Goal: Task Accomplishment & Management: Complete application form

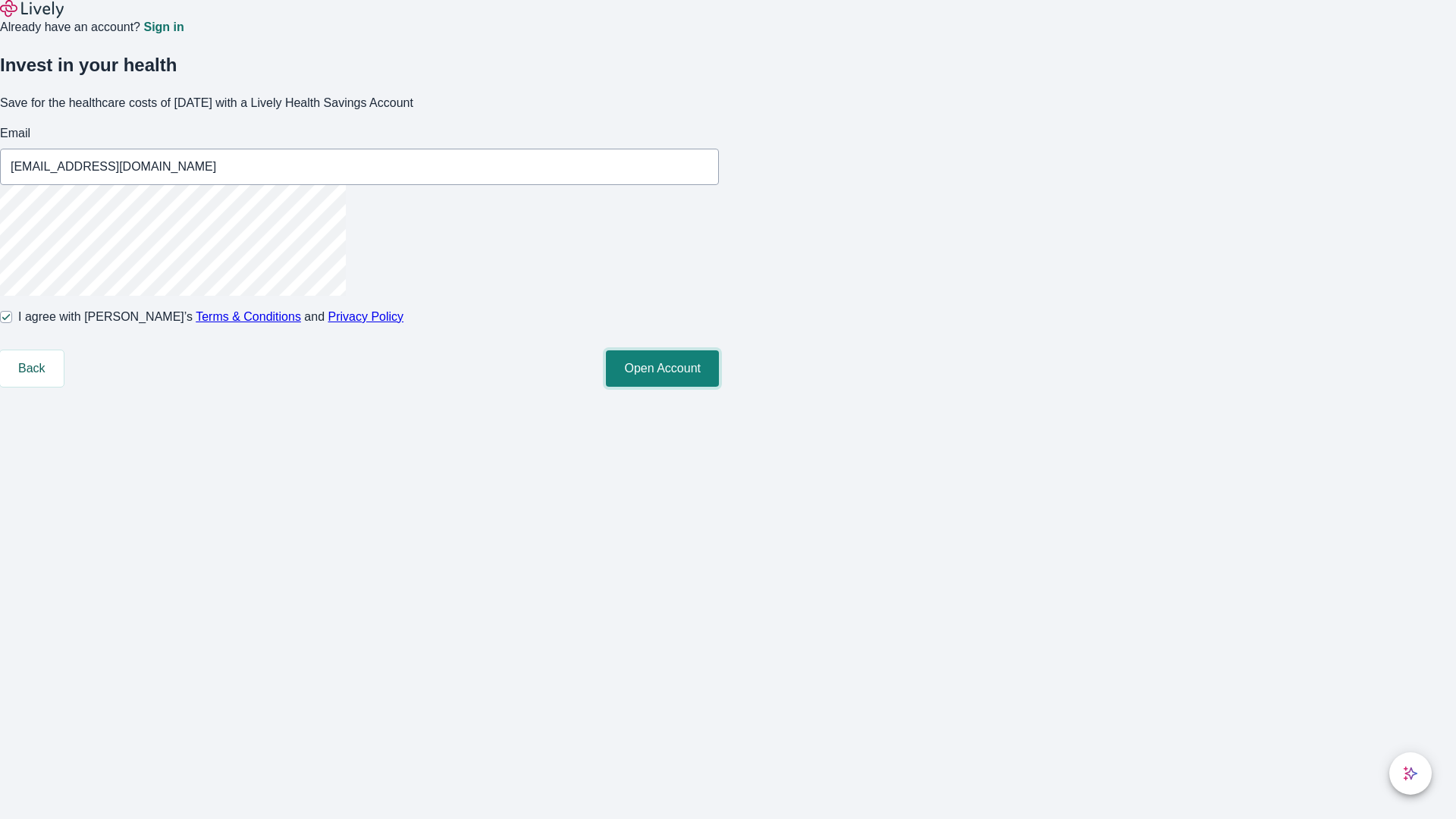
click at [719, 387] on button "Open Account" at bounding box center [663, 368] width 113 height 37
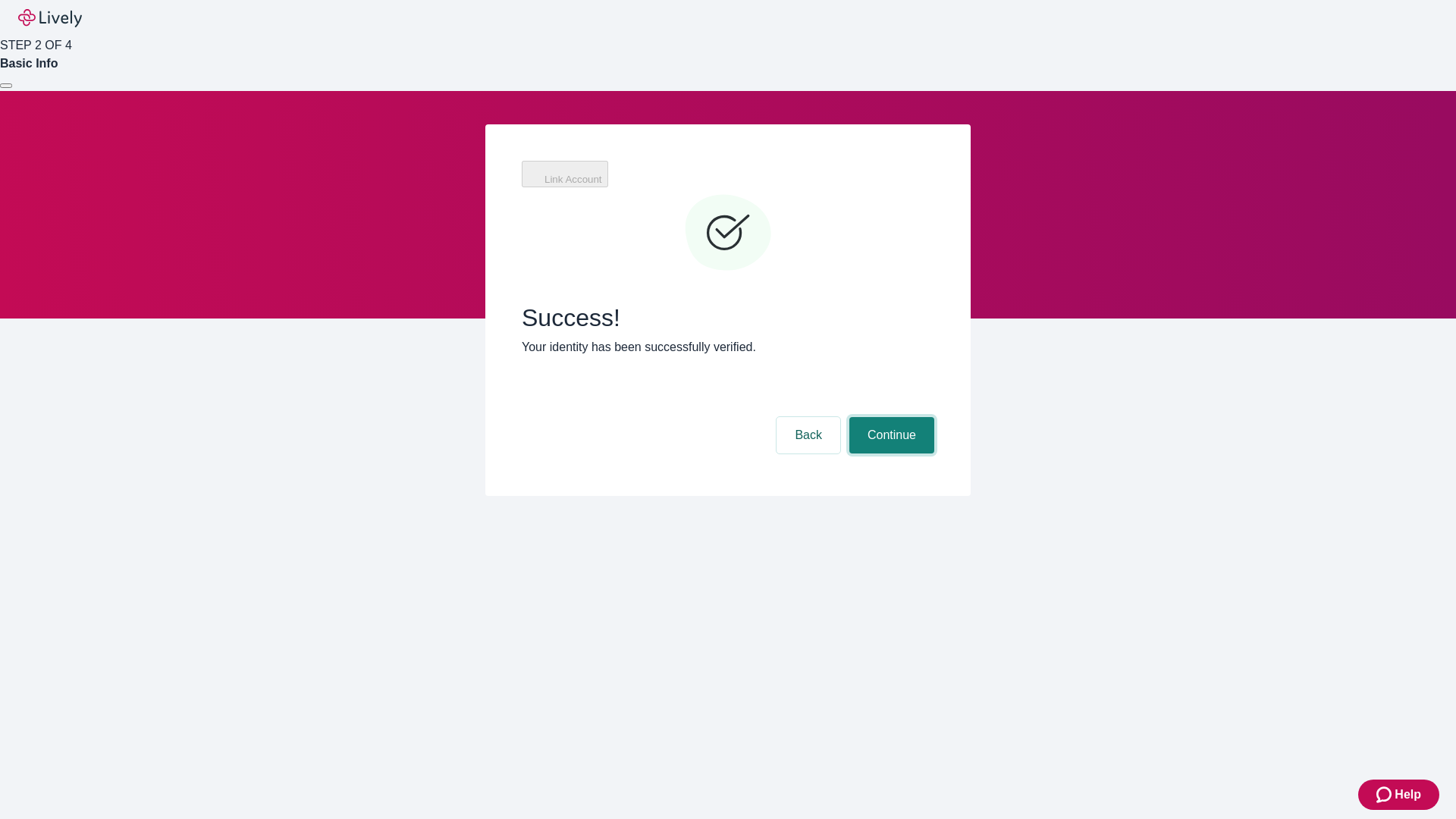
click at [889, 417] on button "Continue" at bounding box center [892, 435] width 85 height 37
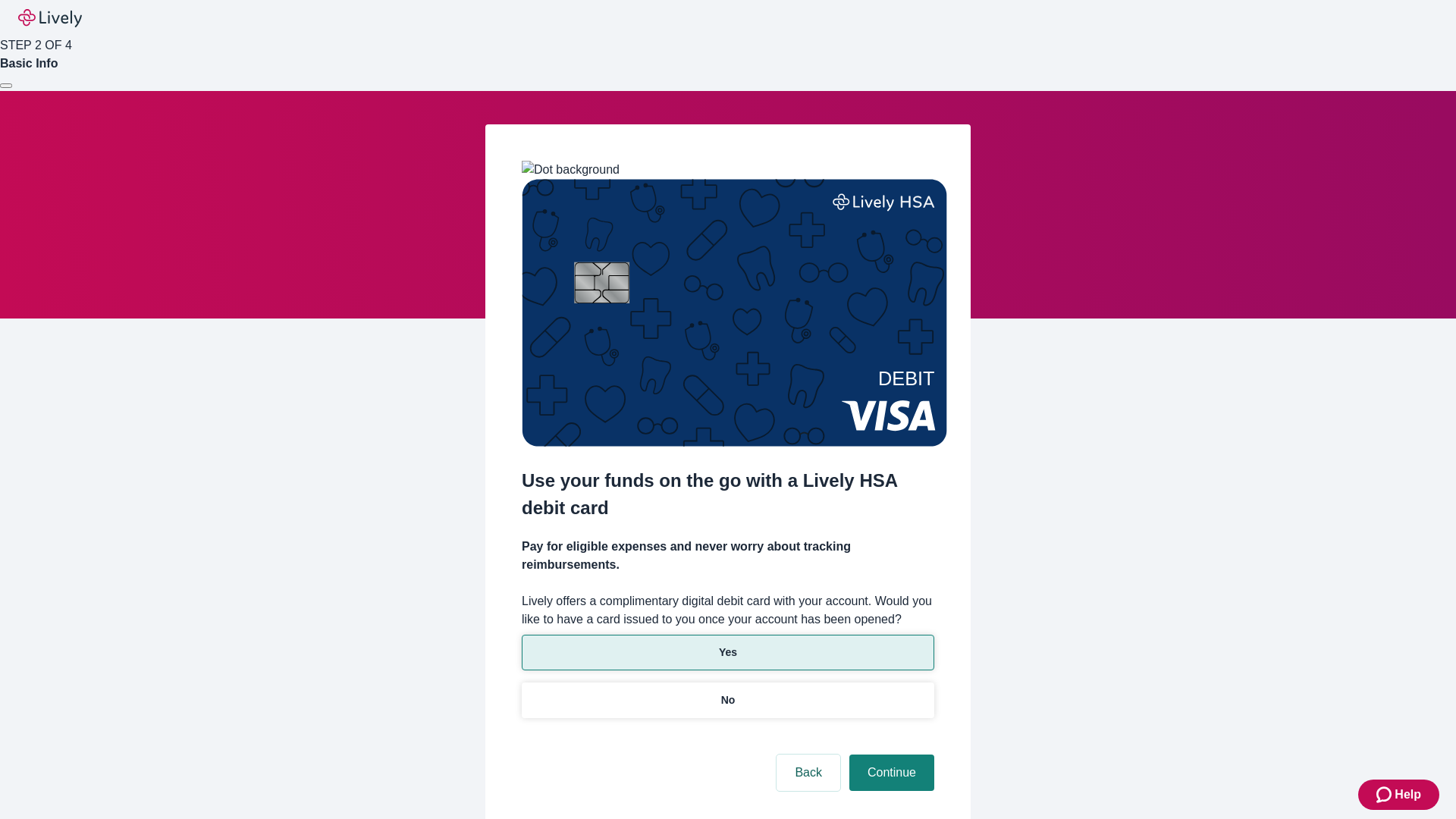
click at [728, 644] on p "Yes" at bounding box center [728, 652] width 18 height 16
click at [889, 755] on button "Continue" at bounding box center [892, 773] width 85 height 37
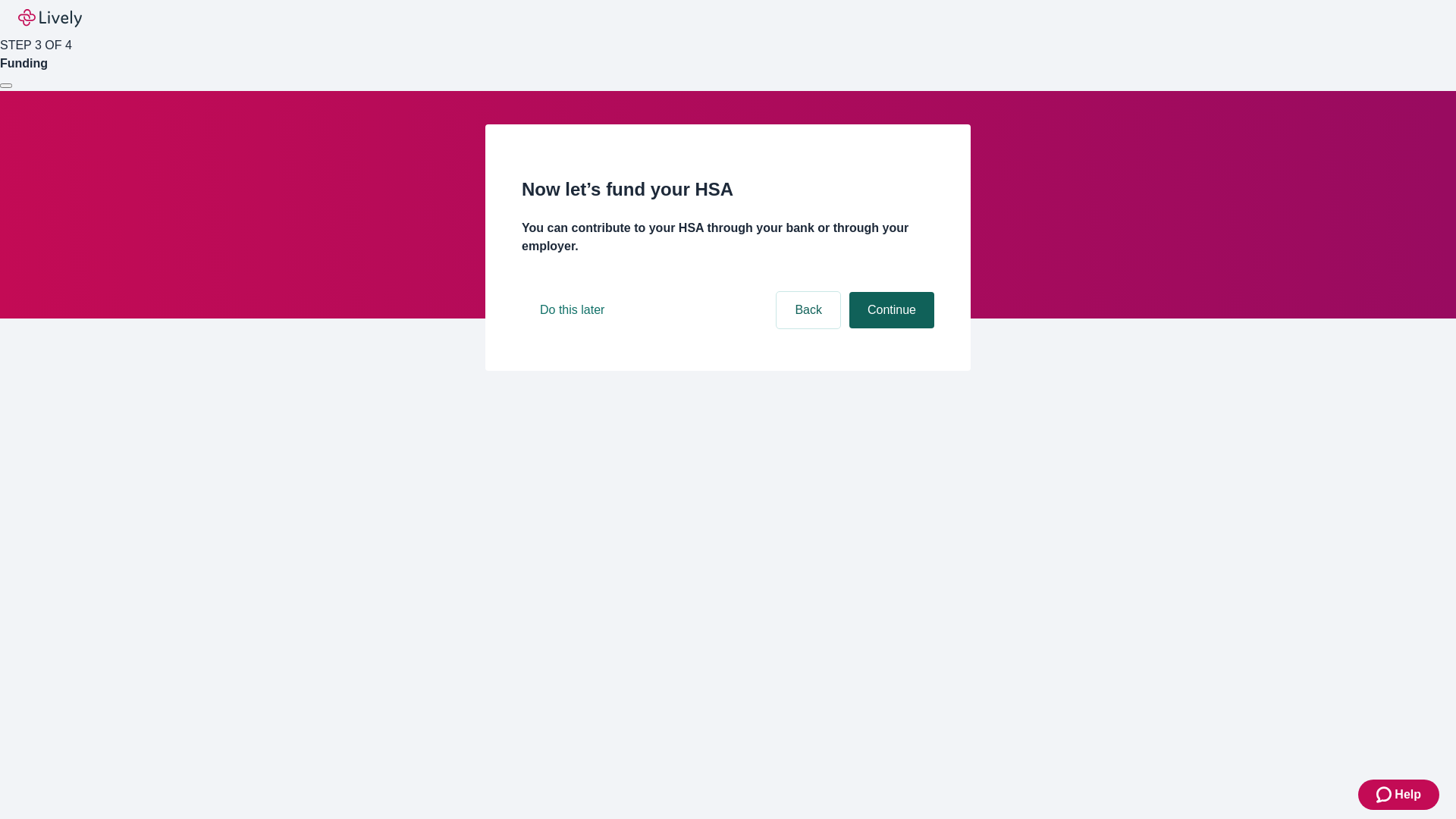
click at [889, 328] on button "Continue" at bounding box center [892, 311] width 85 height 37
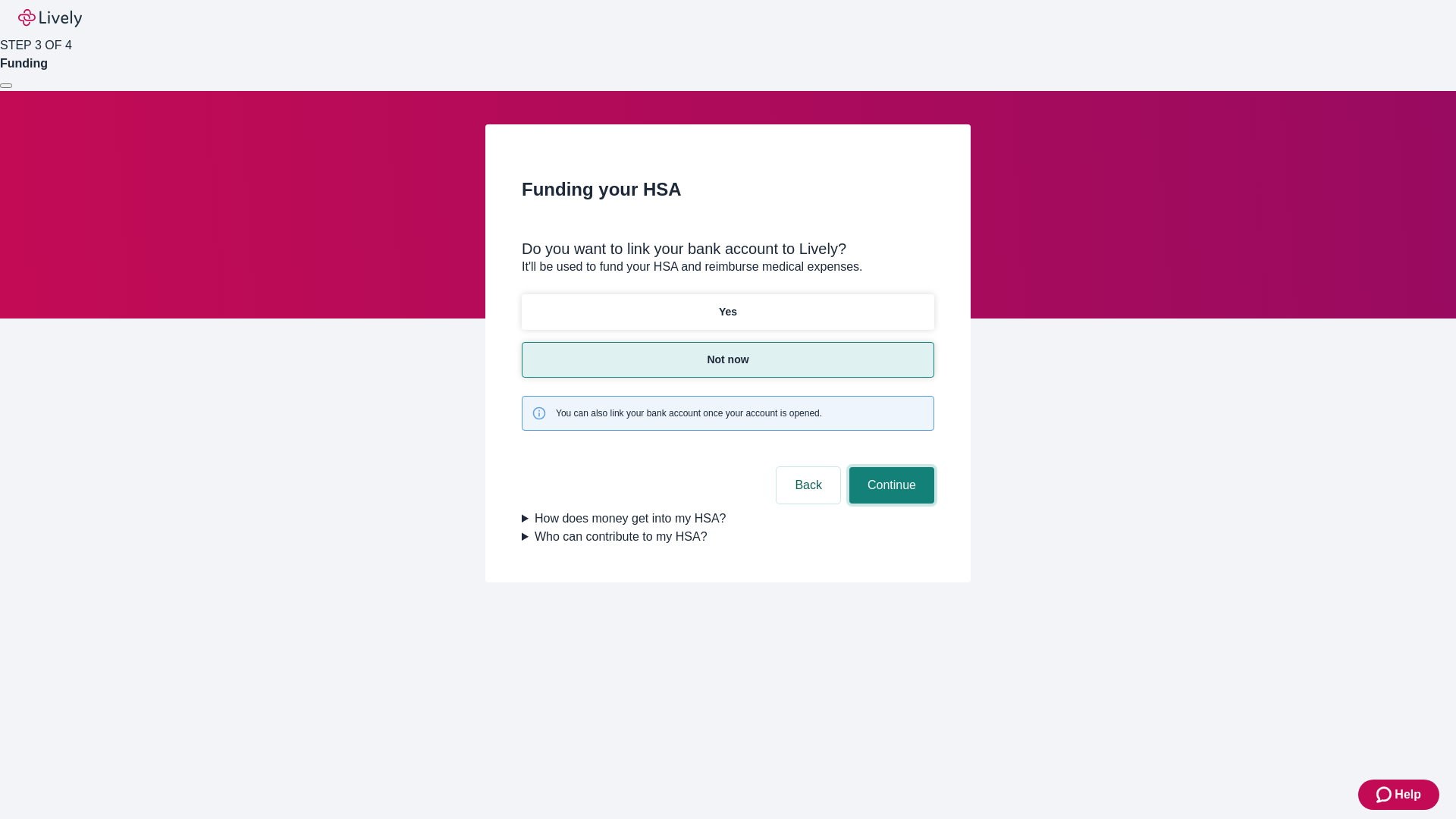
click at [889, 467] on button "Continue" at bounding box center [892, 485] width 85 height 37
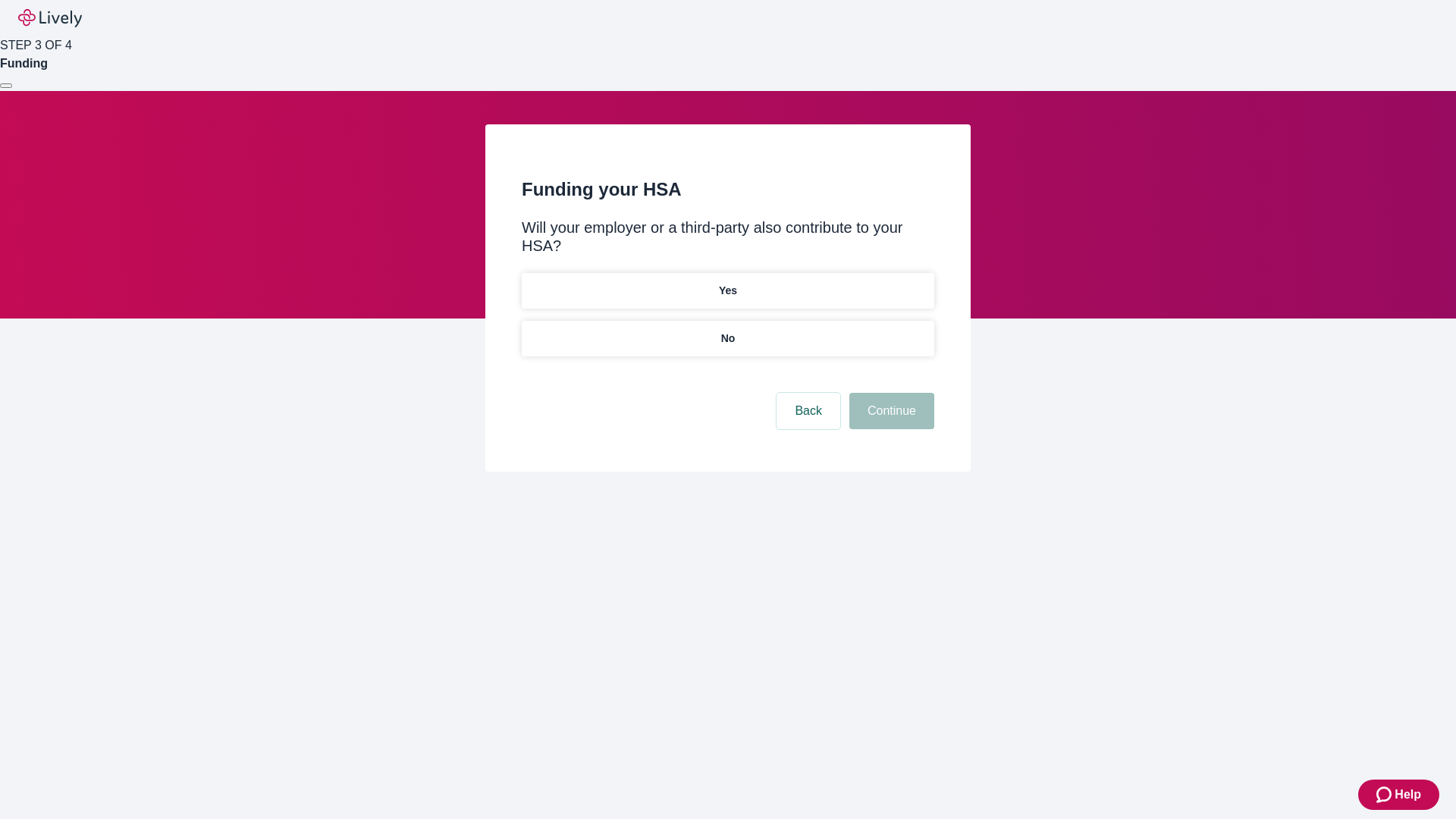
click at [728, 331] on p "No" at bounding box center [728, 338] width 15 height 16
click at [889, 393] on button "Continue" at bounding box center [892, 411] width 85 height 37
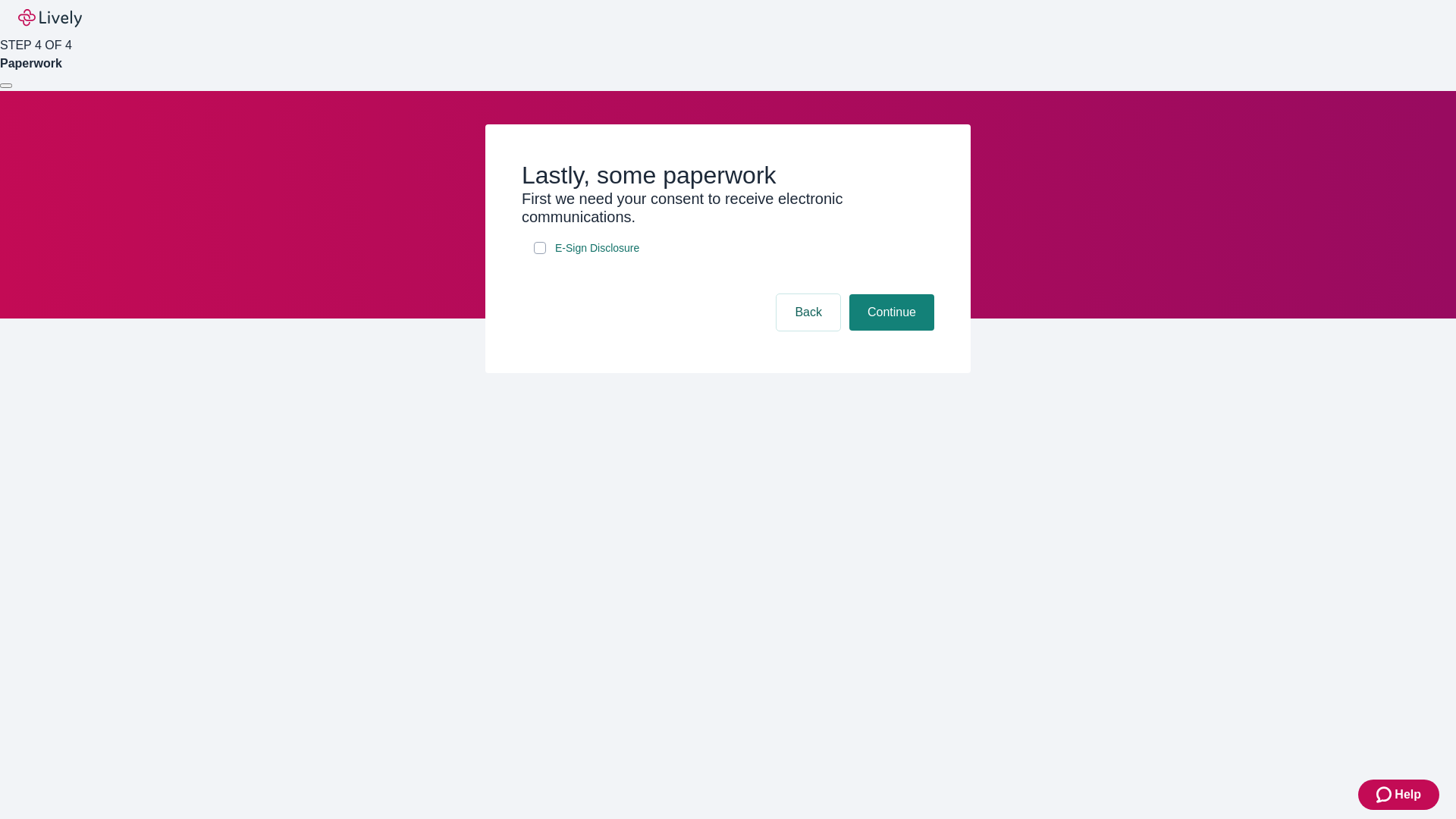
click at [540, 254] on input "E-Sign Disclosure" at bounding box center [539, 248] width 12 height 12
checkbox input "true"
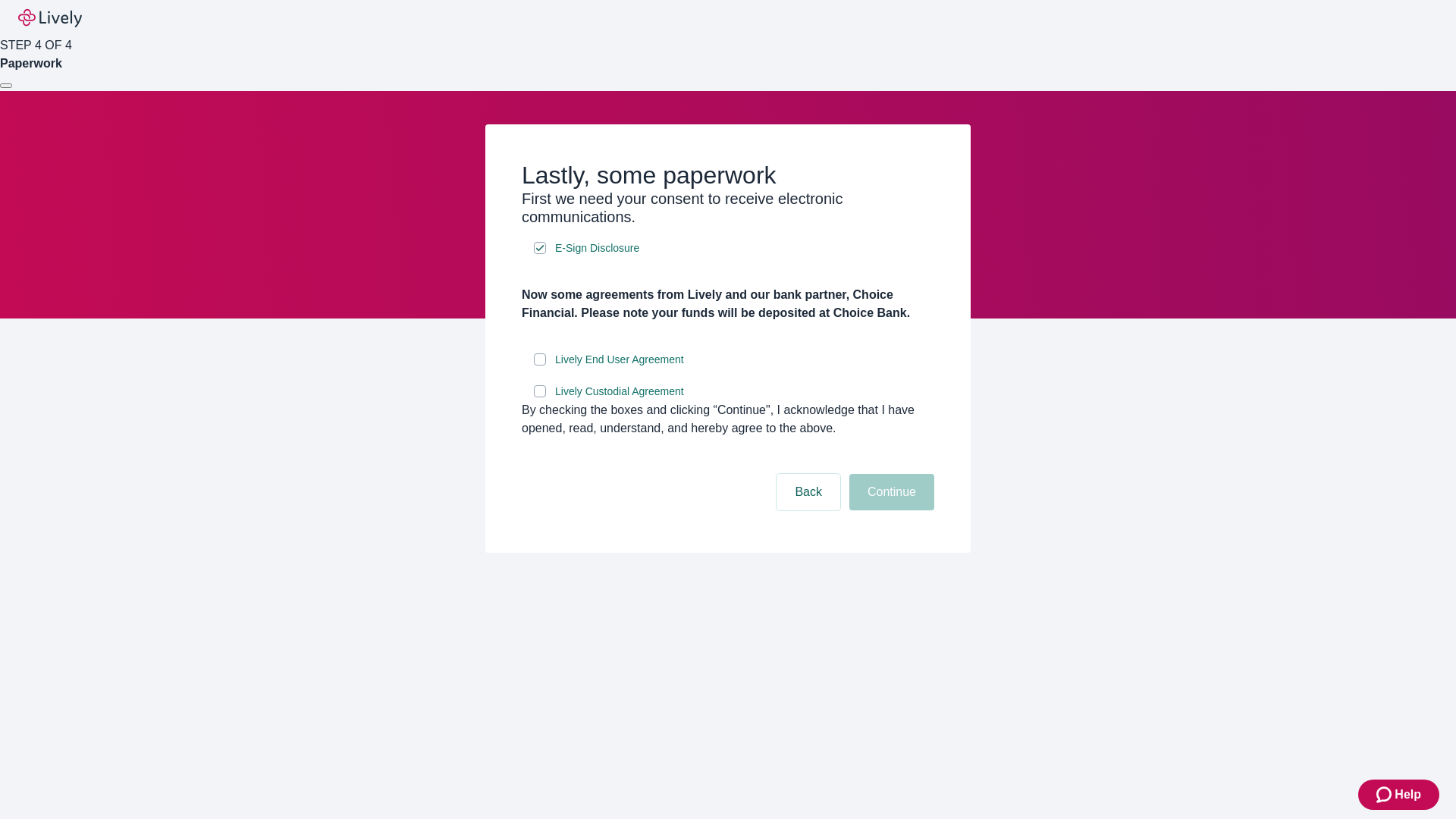
click at [540, 366] on input "Lively End User Agreement" at bounding box center [539, 359] width 12 height 12
checkbox input "true"
click at [540, 398] on input "Lively Custodial Agreement" at bounding box center [539, 391] width 12 height 12
checkbox input "true"
click at [889, 511] on button "Continue" at bounding box center [892, 493] width 85 height 37
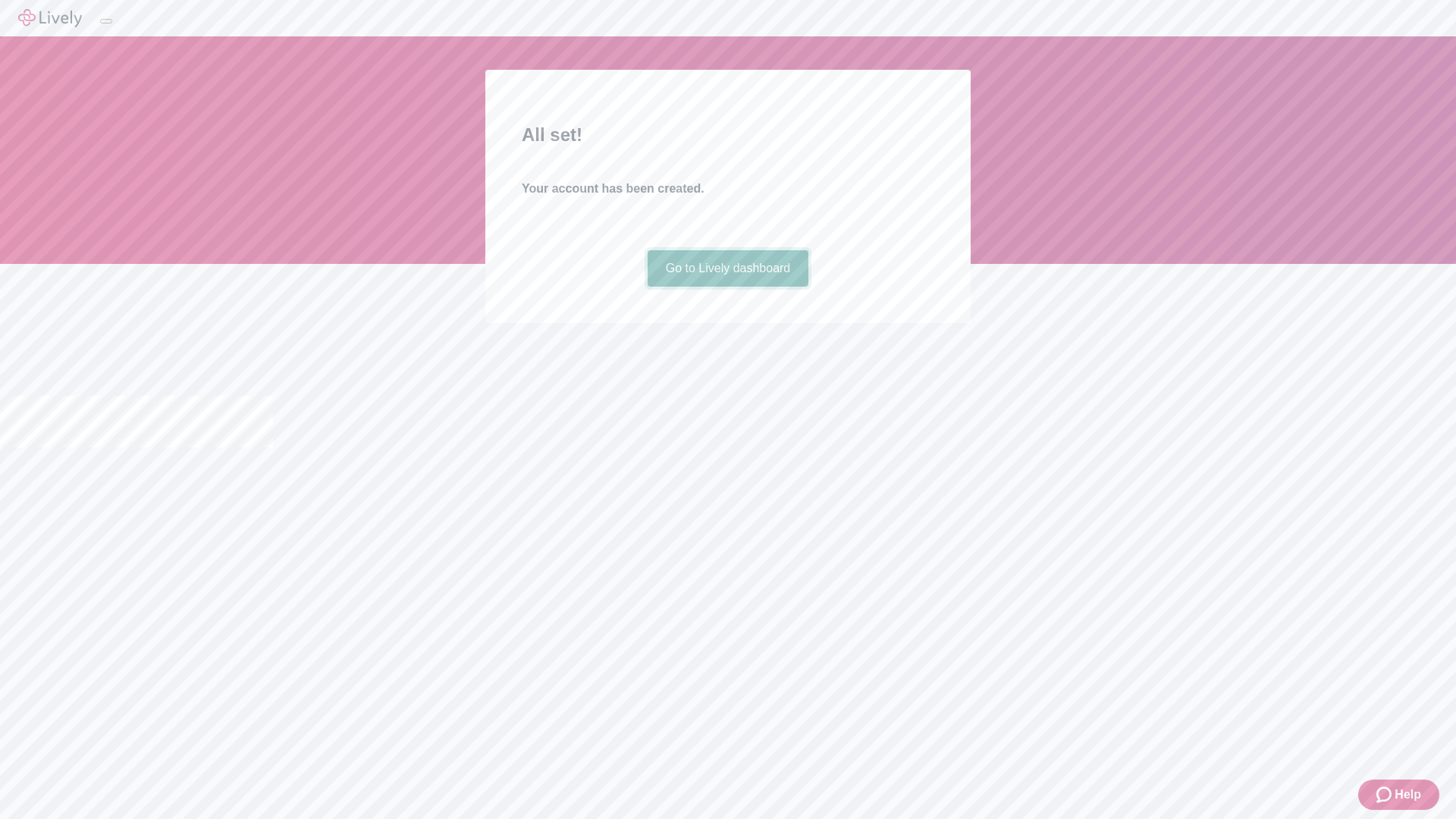
click at [728, 287] on link "Go to Lively dashboard" at bounding box center [728, 269] width 162 height 37
